Goal: Information Seeking & Learning: Learn about a topic

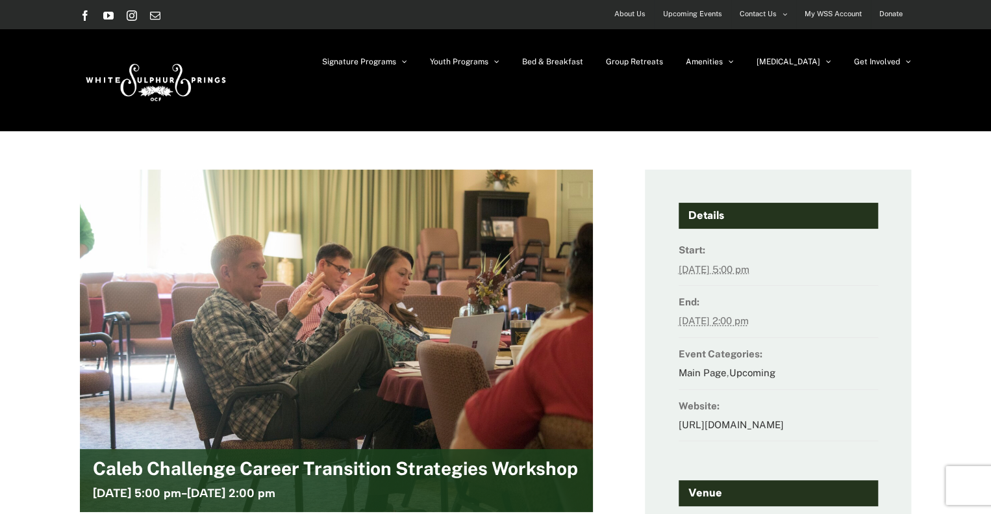
click at [632, 18] on span "About Us" at bounding box center [630, 14] width 31 height 19
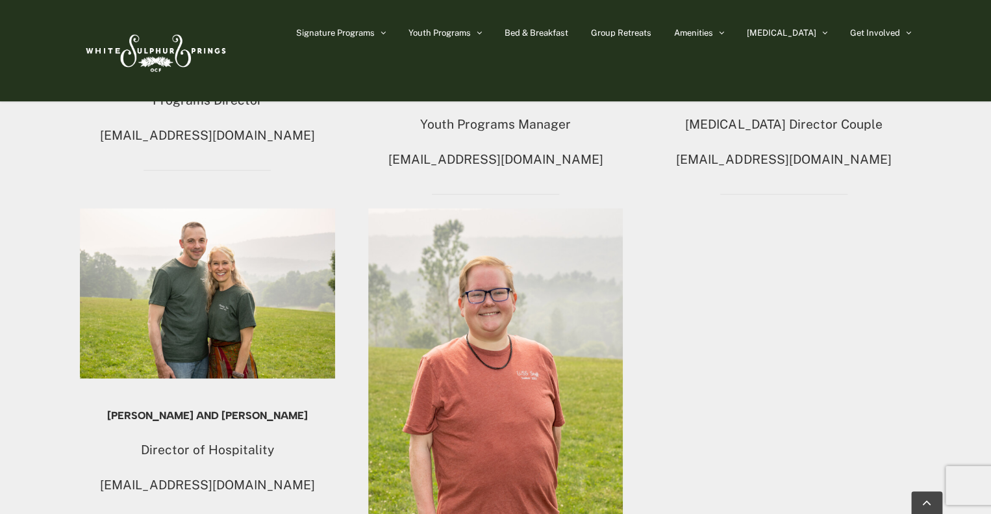
scroll to position [1364, 0]
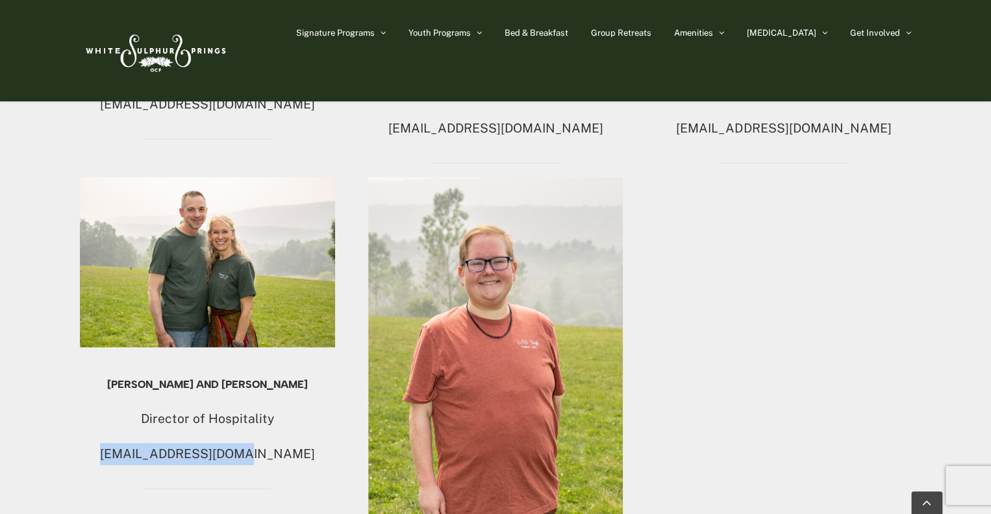
drag, startPoint x: 268, startPoint y: 433, endPoint x: 144, endPoint y: 436, distance: 124.1
click at [144, 443] on p "wssoffice@ocfusa.org" at bounding box center [207, 454] width 255 height 22
copy p "wssoffice@ocfusa.org"
click at [705, 411] on div "Paul & Dawn Robyn, LTC, USA (Ret.) Center Director Couple wssdirector@ocfusa.or…" at bounding box center [496, 109] width 832 height 1212
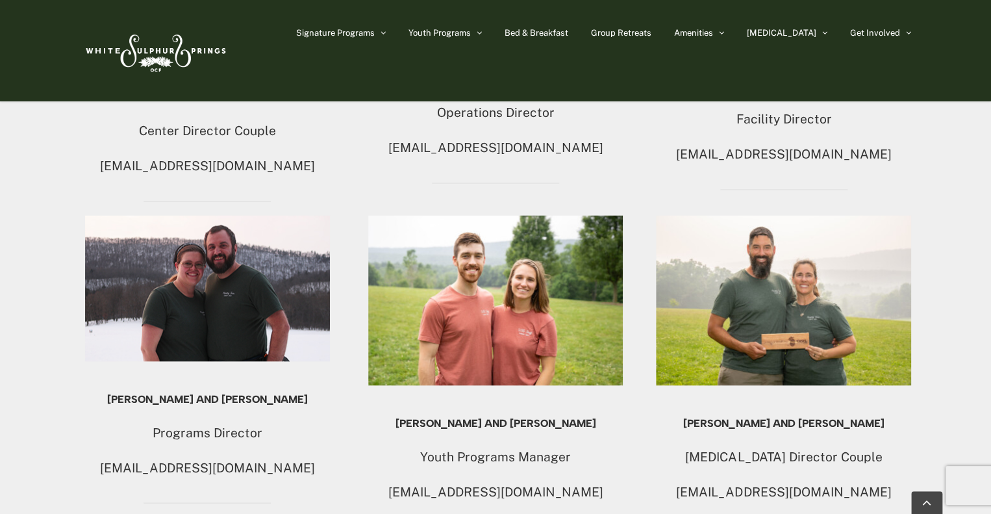
scroll to position [780, 0]
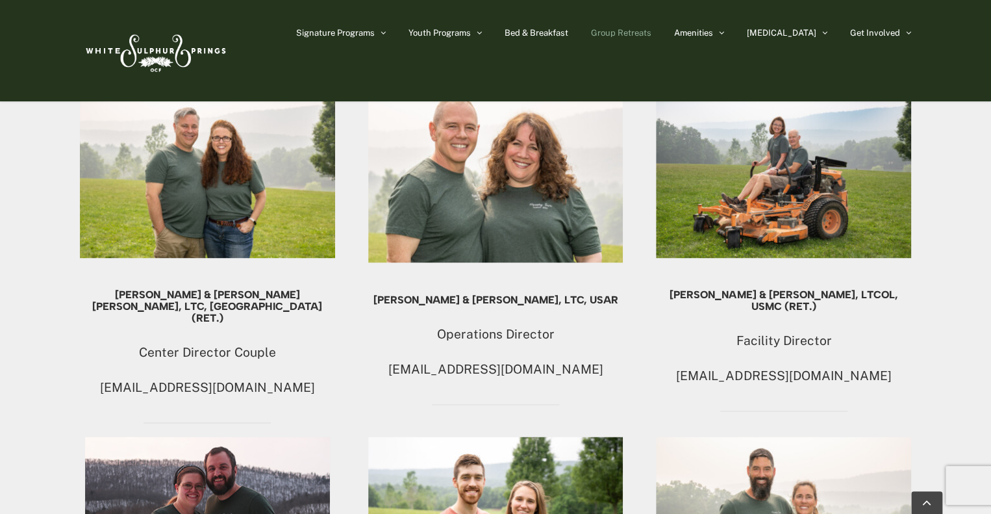
click at [652, 33] on span "Group Retreats" at bounding box center [621, 33] width 60 height 8
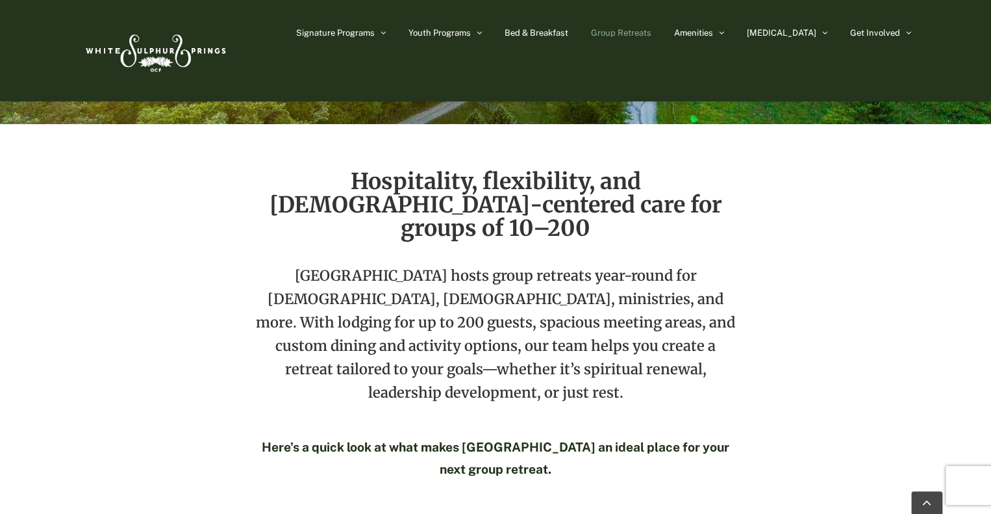
scroll to position [130, 0]
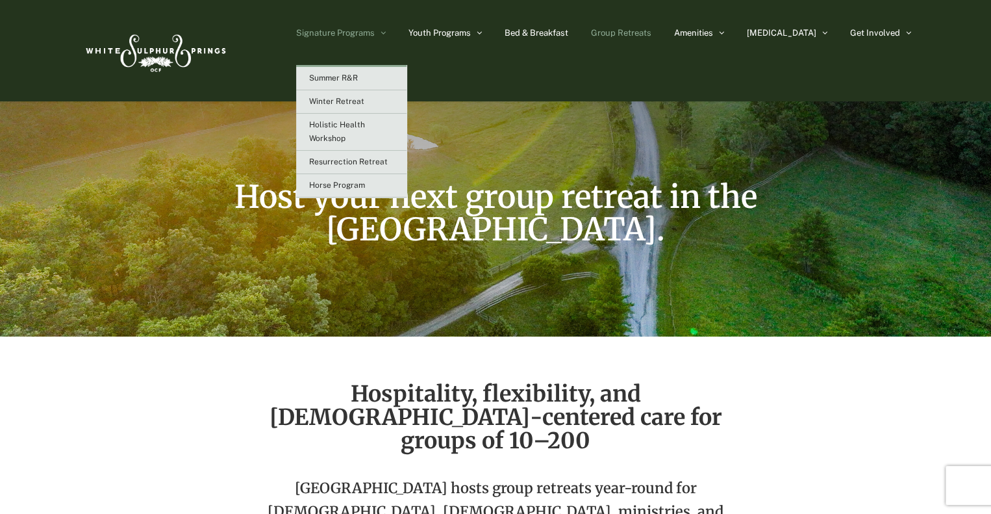
click at [375, 33] on span "Signature Programs" at bounding box center [335, 33] width 79 height 8
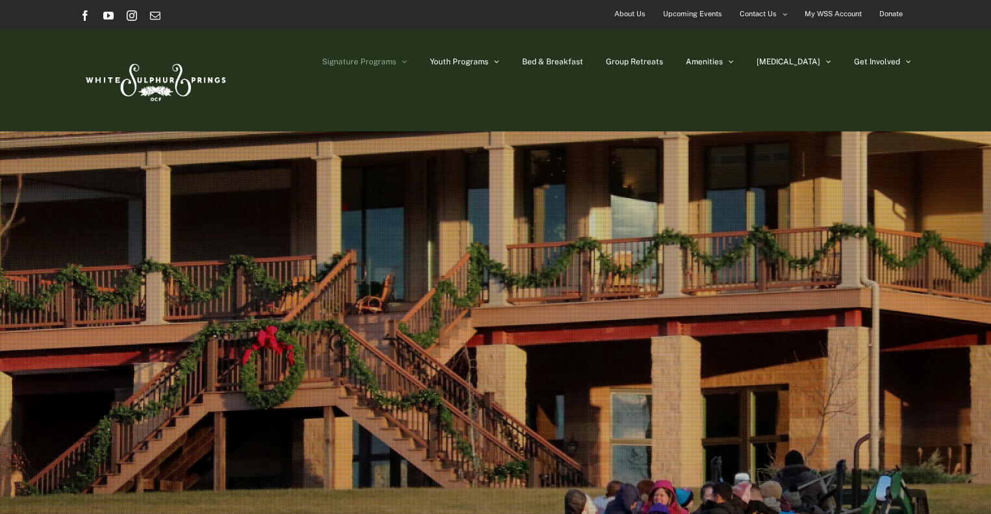
click at [696, 14] on span "Upcoming Events" at bounding box center [692, 14] width 59 height 19
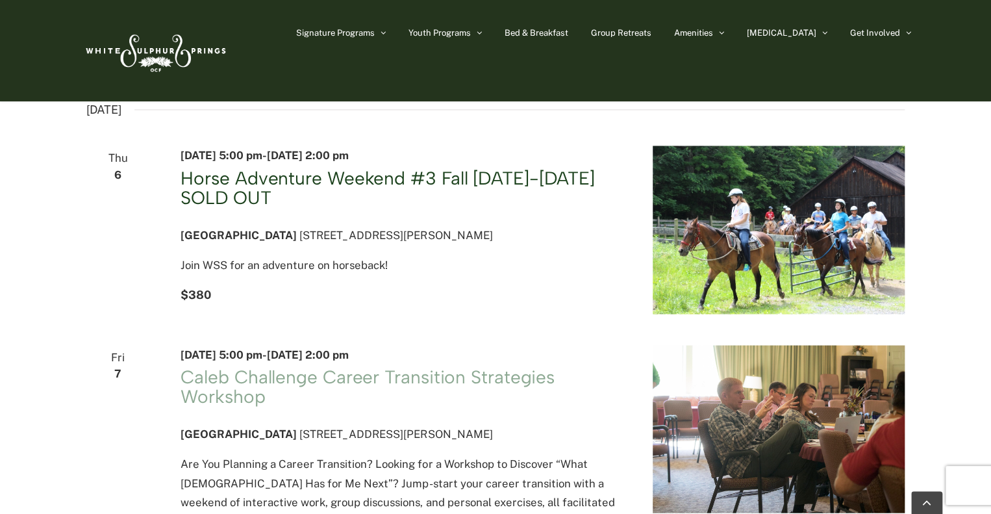
scroll to position [1105, 0]
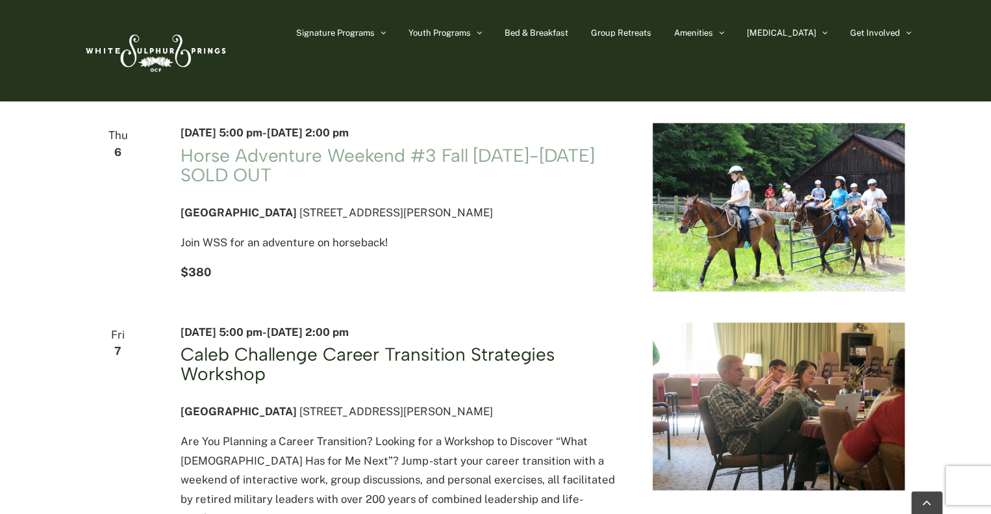
click at [387, 372] on link "Caleb Challenge Career Transition Strategies Workshop" at bounding box center [368, 363] width 374 height 42
